Goal: Task Accomplishment & Management: Use online tool/utility

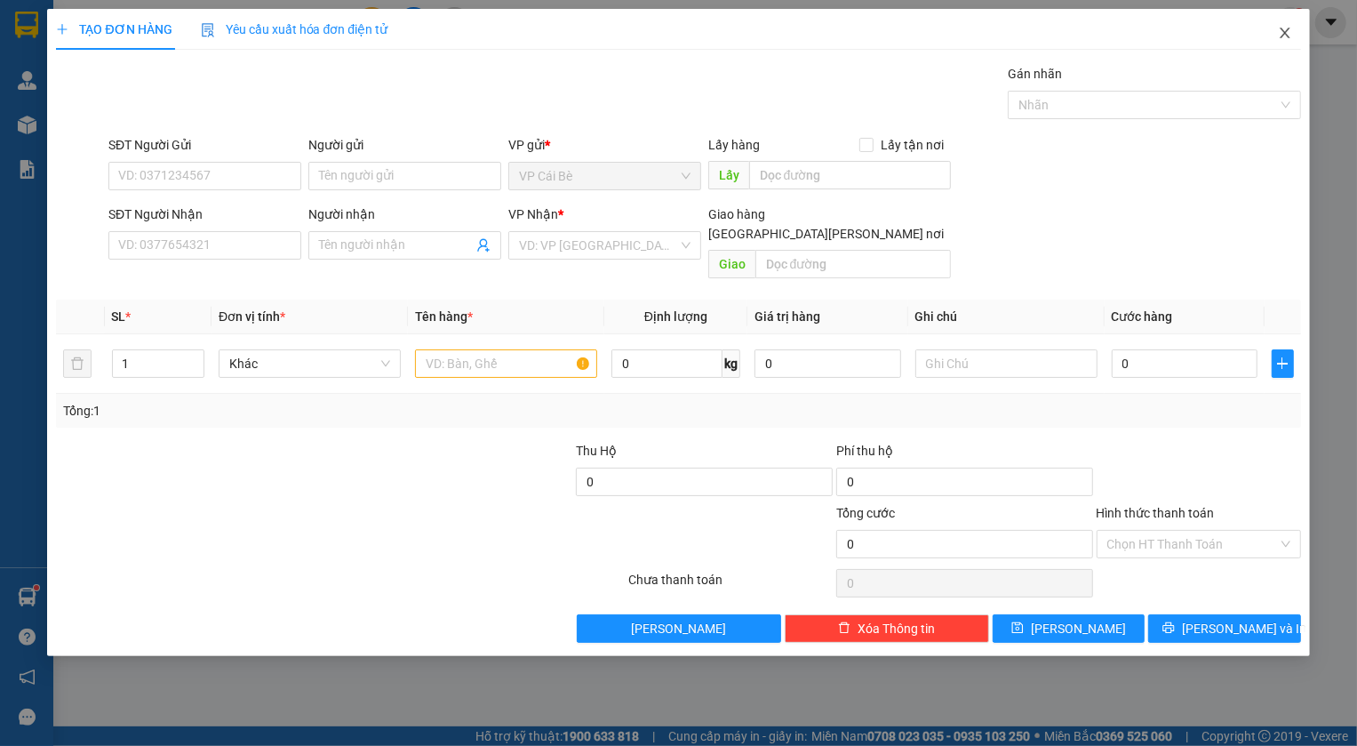
click at [1284, 32] on icon "close" at bounding box center [1285, 33] width 14 height 14
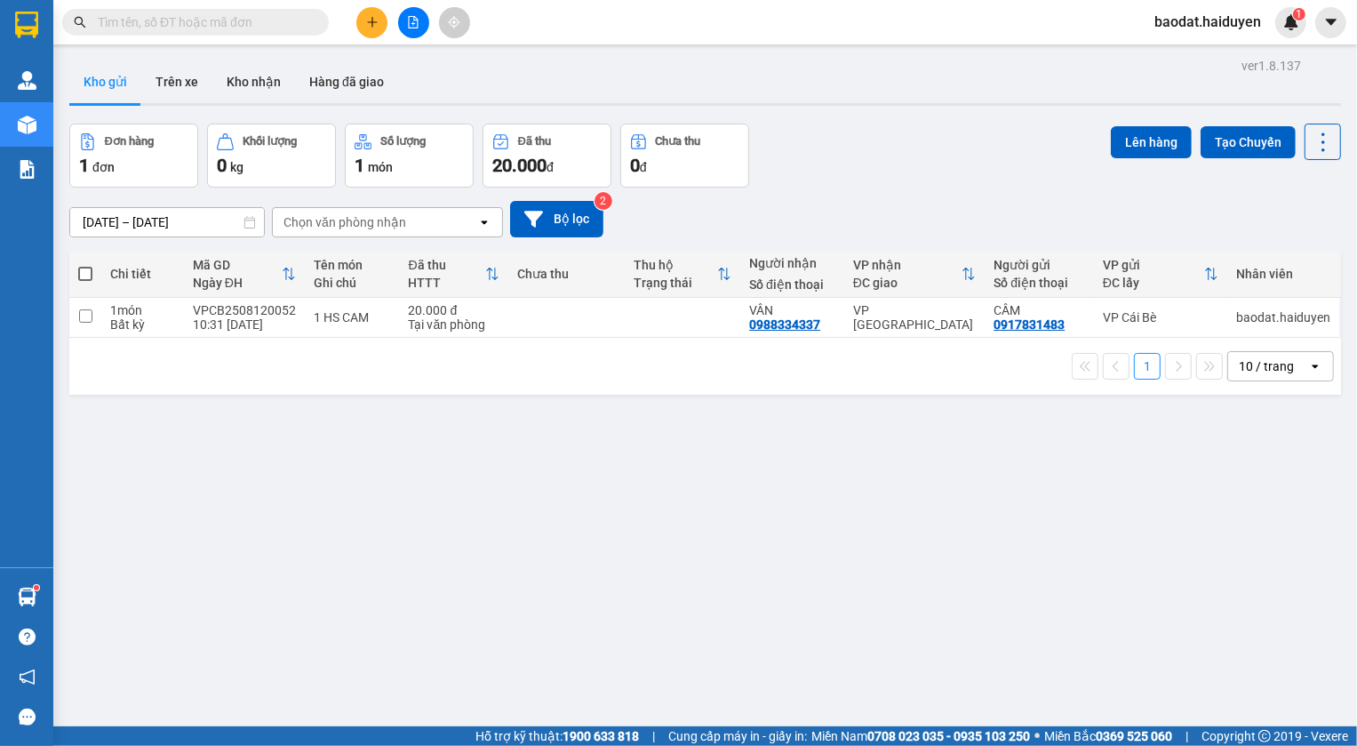
click at [236, 18] on input "text" at bounding box center [203, 22] width 210 height 20
click at [228, 20] on input "text" at bounding box center [203, 22] width 210 height 20
click at [228, 18] on input "text" at bounding box center [203, 22] width 210 height 20
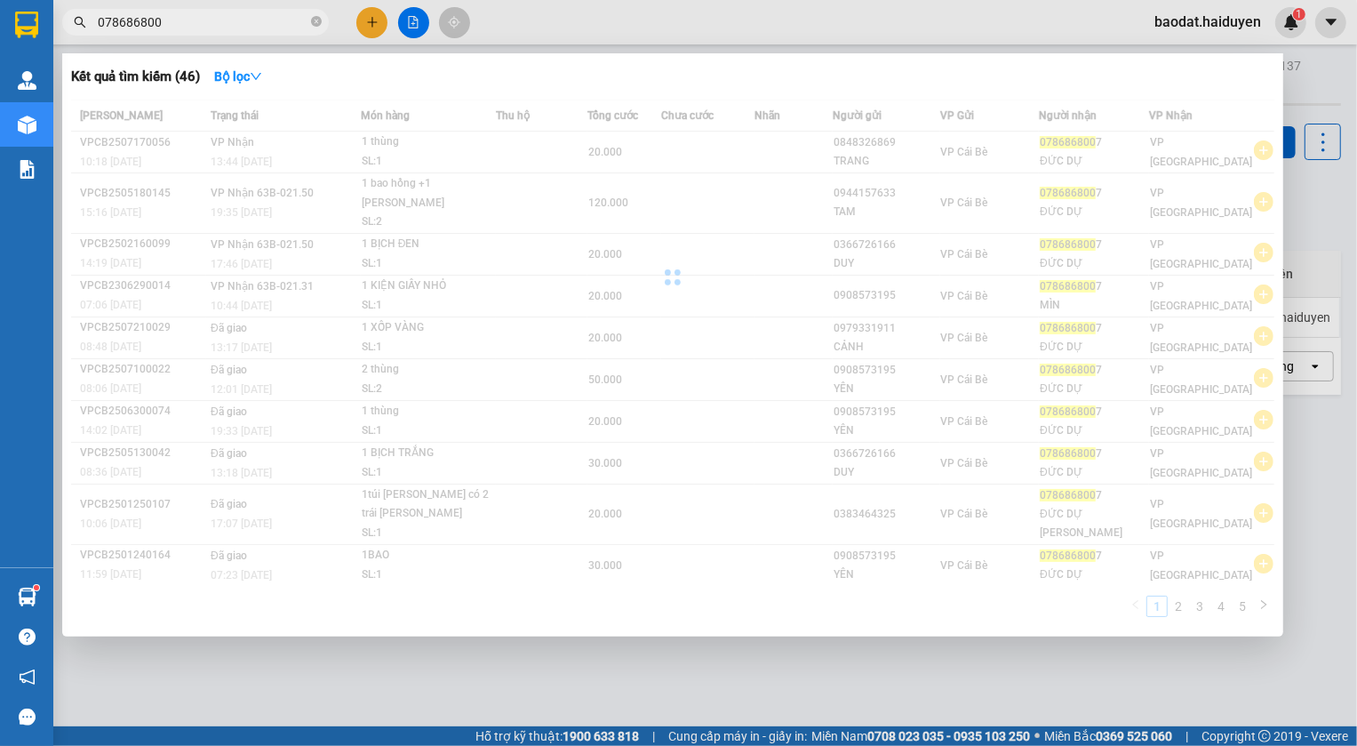
type input "0786868007"
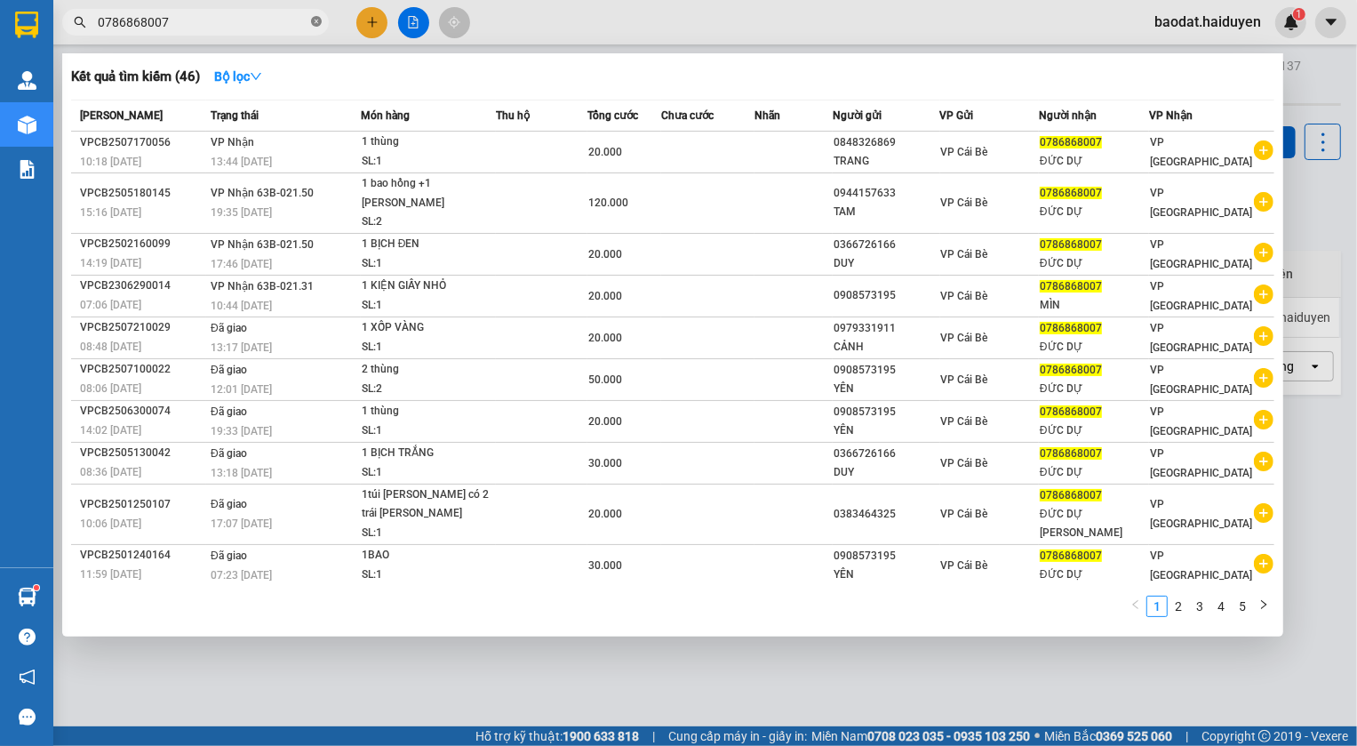
click at [315, 18] on icon "close-circle" at bounding box center [316, 21] width 11 height 11
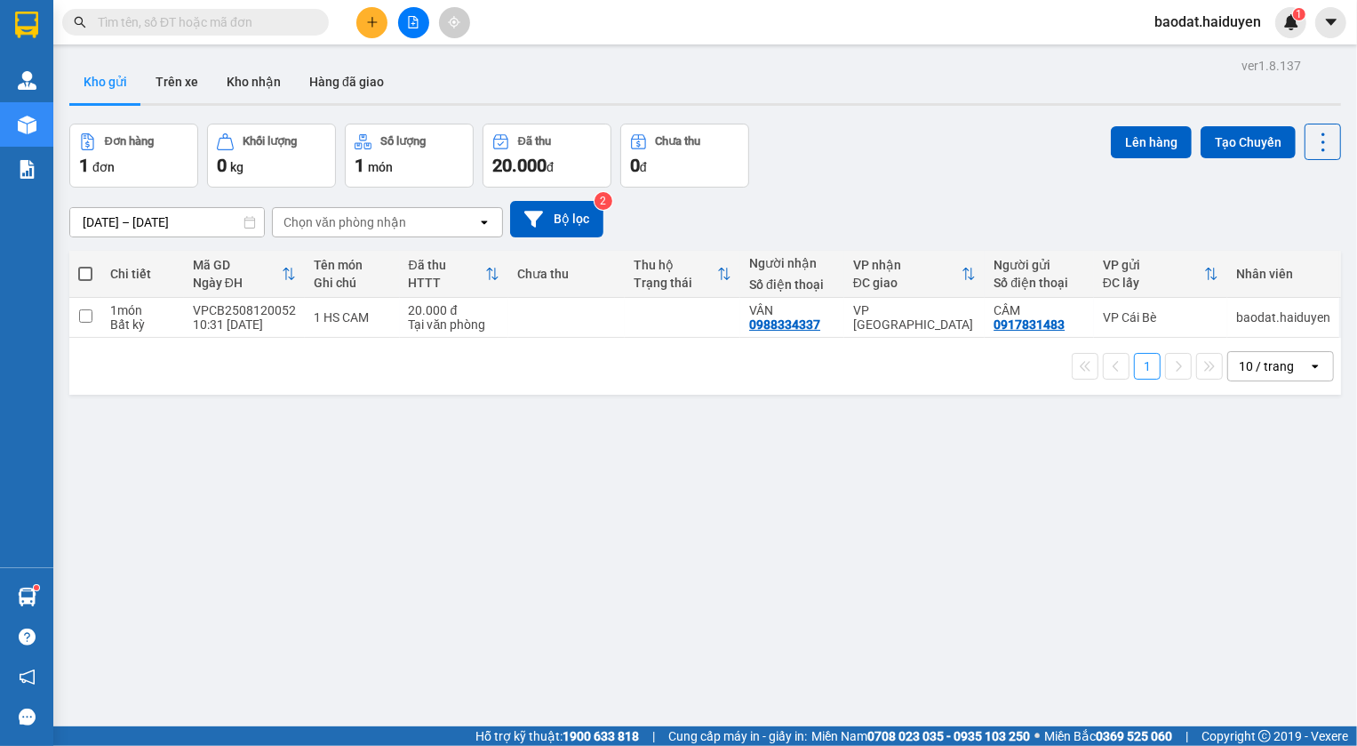
click at [374, 500] on div "ver 1.8.137 Kho gửi Trên xe [PERSON_NAME] Hàng đã [PERSON_NAME] hàng 1 đơn [PER…" at bounding box center [705, 426] width 1286 height 746
click at [163, 17] on input "text" at bounding box center [203, 22] width 210 height 20
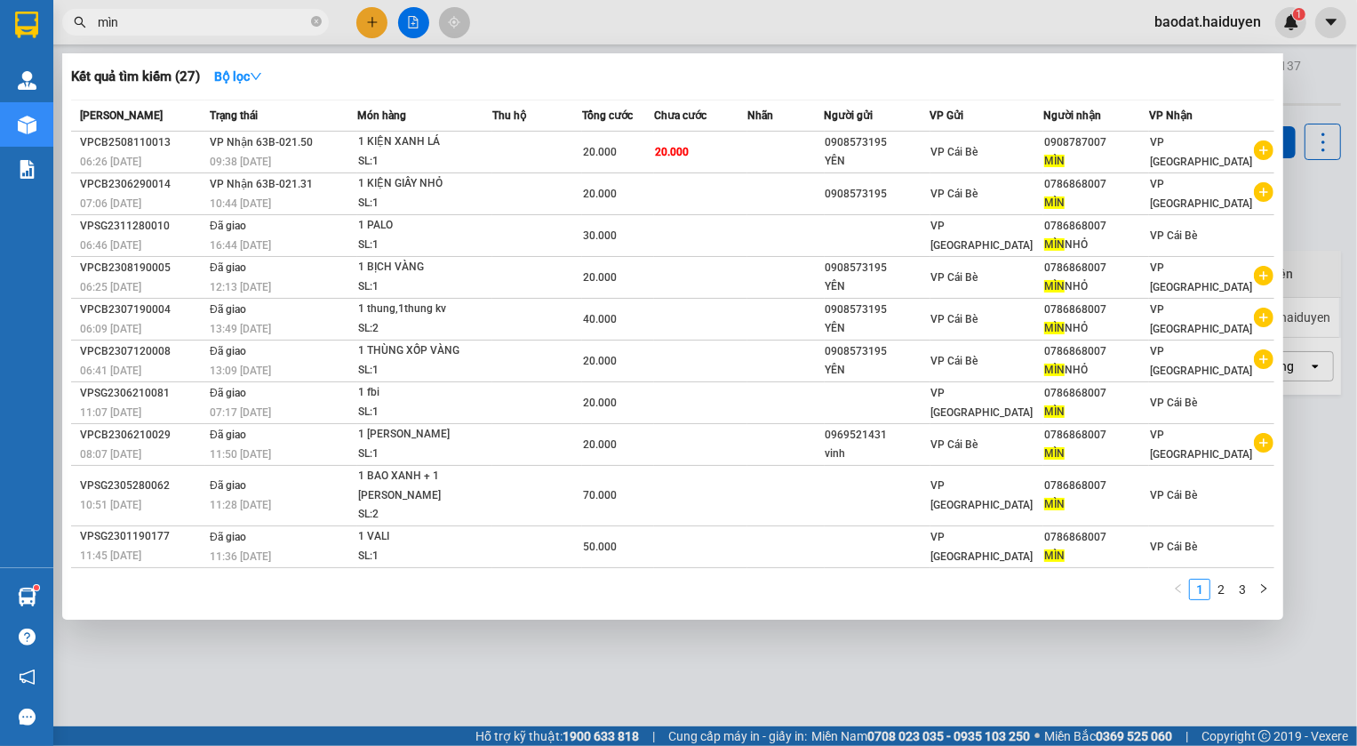
type input "mìn"
